Goal: Task Accomplishment & Management: Use online tool/utility

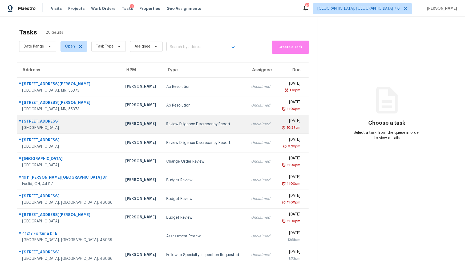
scroll to position [17, 0]
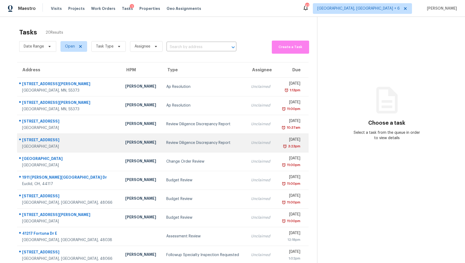
scroll to position [17, 0]
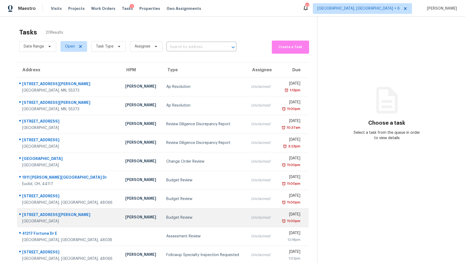
scroll to position [17, 0]
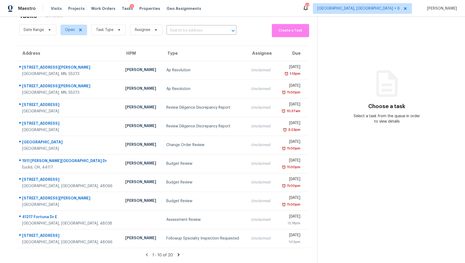
click at [178, 254] on icon at bounding box center [179, 254] width 2 height 3
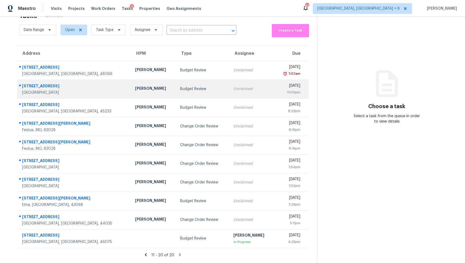
click at [180, 87] on div "Budget Review" at bounding box center [202, 88] width 45 height 5
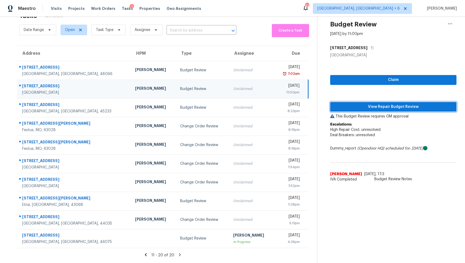
click at [392, 108] on span "View Repair Budget Review" at bounding box center [394, 106] width 118 height 7
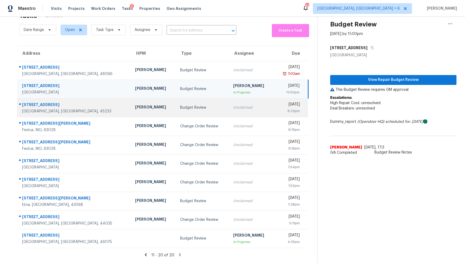
click at [180, 106] on div "Budget Review" at bounding box center [202, 107] width 45 height 5
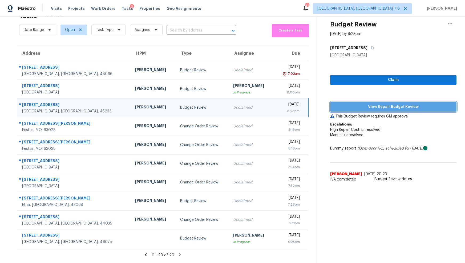
click at [399, 107] on span "View Repair Budget Review" at bounding box center [394, 106] width 118 height 7
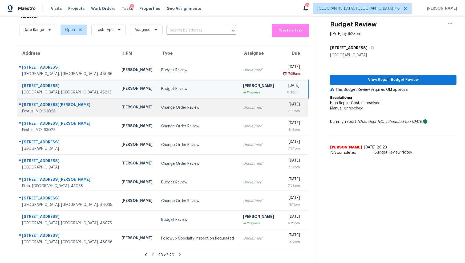
click at [158, 110] on td "Change Order Review" at bounding box center [198, 107] width 82 height 19
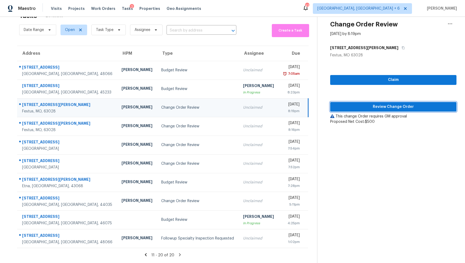
click at [393, 106] on span "Review Change Order" at bounding box center [394, 106] width 118 height 7
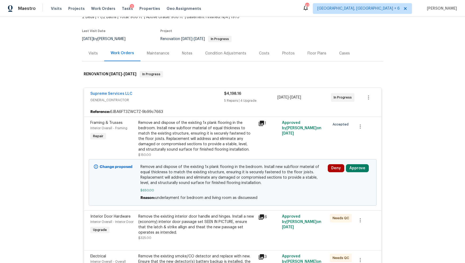
scroll to position [42, 0]
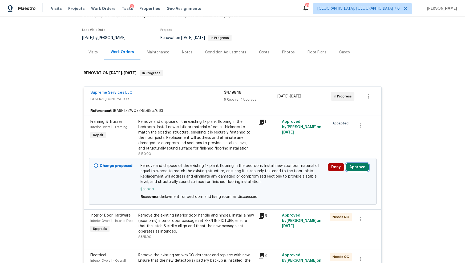
click at [354, 163] on button "Approve" at bounding box center [357, 167] width 23 height 8
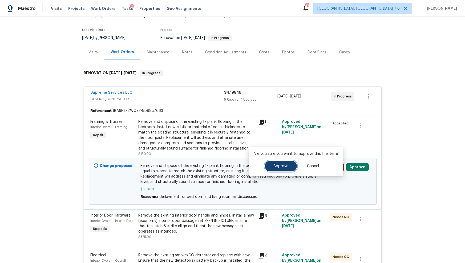
click at [283, 164] on span "Approve" at bounding box center [281, 166] width 15 height 4
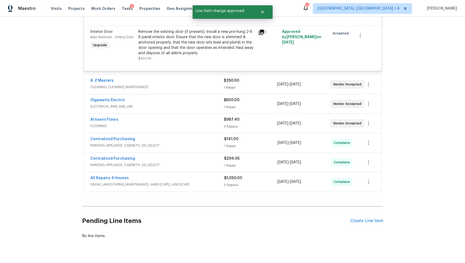
scroll to position [0, 0]
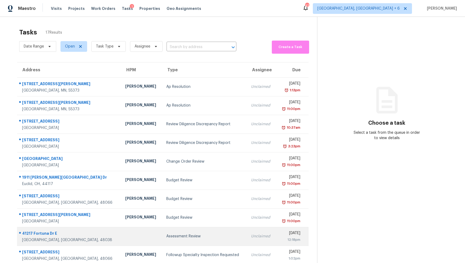
scroll to position [17, 0]
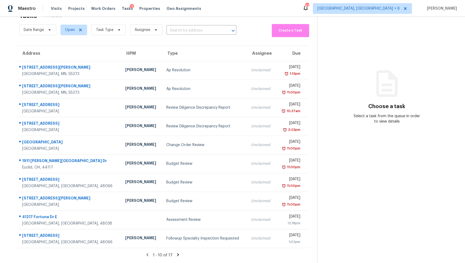
click at [177, 255] on icon at bounding box center [178, 254] width 2 height 3
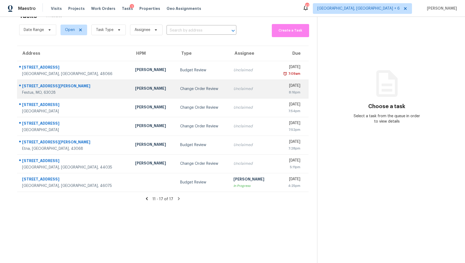
click at [176, 93] on td "Change Order Review" at bounding box center [202, 88] width 53 height 19
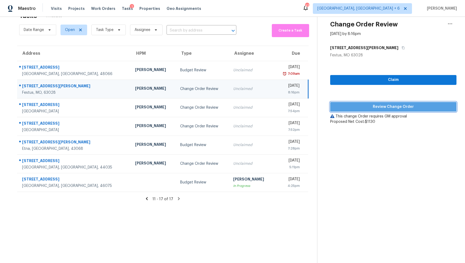
click at [362, 108] on span "Review Change Order" at bounding box center [394, 106] width 118 height 7
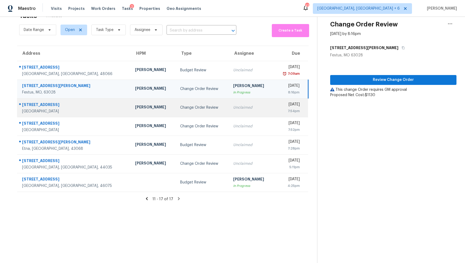
click at [176, 111] on td "Change Order Review" at bounding box center [202, 107] width 53 height 19
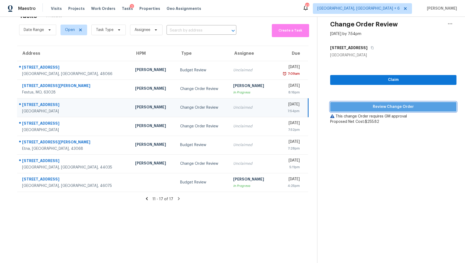
click at [385, 107] on span "Review Change Order" at bounding box center [394, 106] width 118 height 7
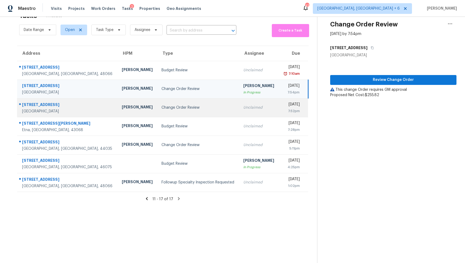
click at [162, 108] on div "Change Order Review" at bounding box center [198, 107] width 73 height 5
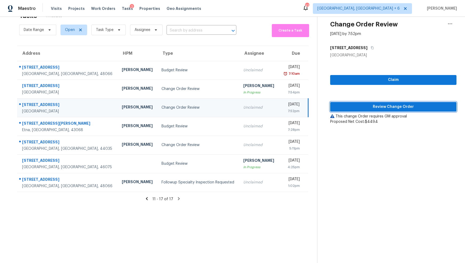
click at [387, 106] on span "Review Change Order" at bounding box center [394, 106] width 118 height 7
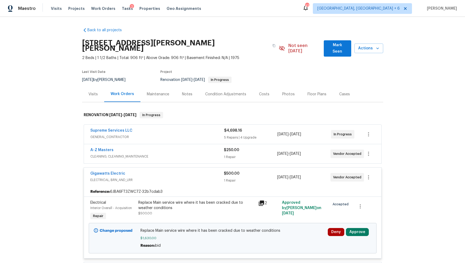
click at [263, 200] on icon at bounding box center [261, 203] width 6 height 6
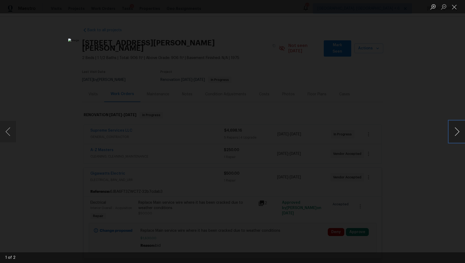
click at [456, 134] on button "Next image" at bounding box center [457, 131] width 16 height 21
click at [456, 8] on button "Close lightbox" at bounding box center [454, 6] width 11 height 9
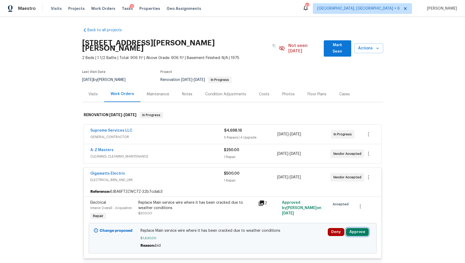
click at [356, 228] on button "Approve" at bounding box center [357, 232] width 23 height 8
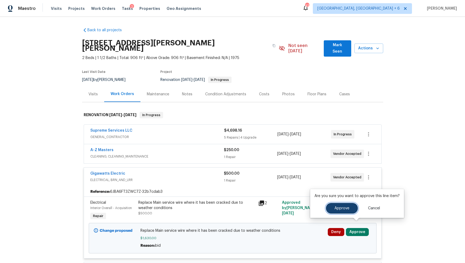
click at [346, 212] on button "Approve" at bounding box center [342, 208] width 32 height 11
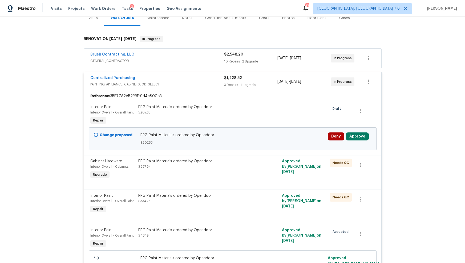
scroll to position [71, 0]
click at [359, 136] on button "Approve" at bounding box center [357, 136] width 23 height 8
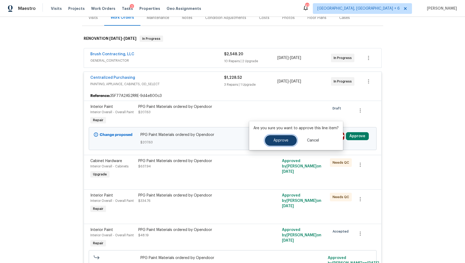
click at [278, 138] on button "Approve" at bounding box center [281, 140] width 32 height 11
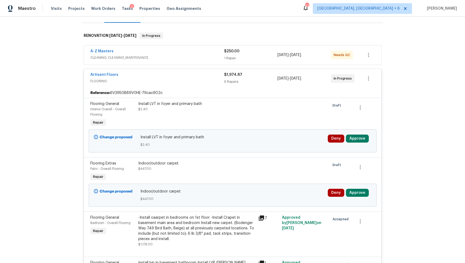
scroll to position [73, 0]
click at [357, 138] on button "Approve" at bounding box center [357, 139] width 23 height 8
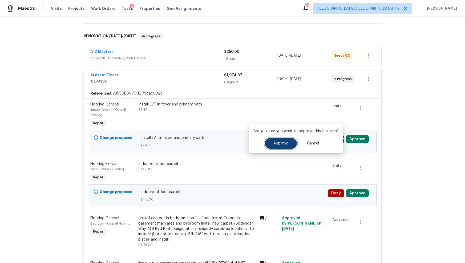
click at [288, 142] on button "Approve" at bounding box center [281, 143] width 32 height 11
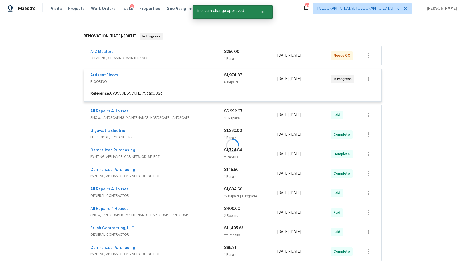
click at [357, 192] on div at bounding box center [232, 145] width 301 height 235
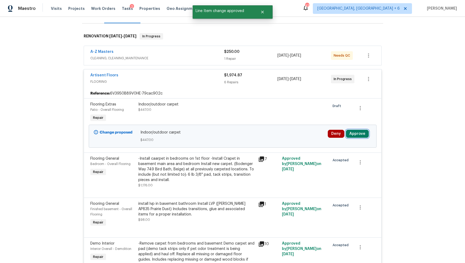
click at [350, 133] on button "Approve" at bounding box center [357, 134] width 23 height 8
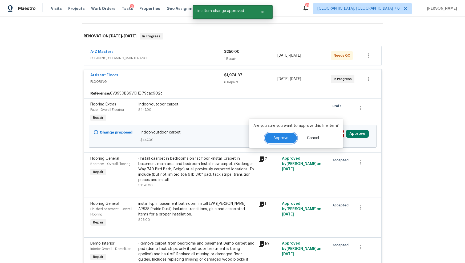
click at [280, 136] on span "Approve" at bounding box center [281, 138] width 15 height 4
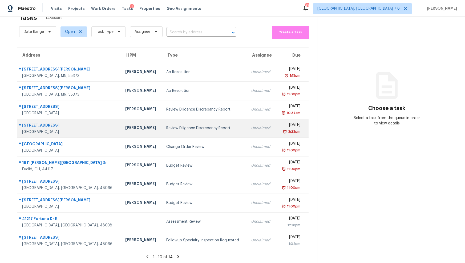
scroll to position [17, 0]
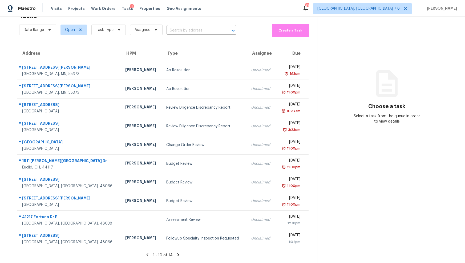
click at [177, 254] on icon at bounding box center [178, 254] width 5 height 5
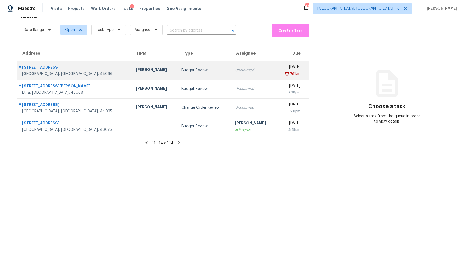
click at [182, 72] on div "Budget Review" at bounding box center [204, 69] width 45 height 5
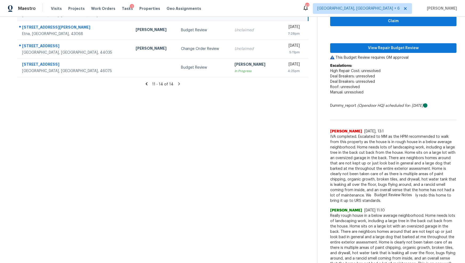
scroll to position [92, 0]
